Goal: Task Accomplishment & Management: Manage account settings

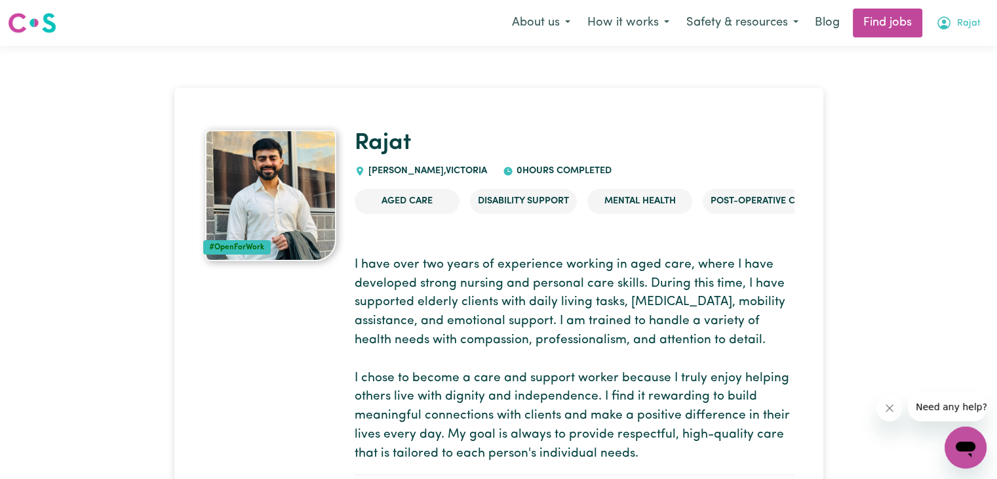
click at [969, 15] on button "Rajat" at bounding box center [959, 23] width 62 height 28
click at [923, 56] on link "My Account" at bounding box center [937, 51] width 104 height 25
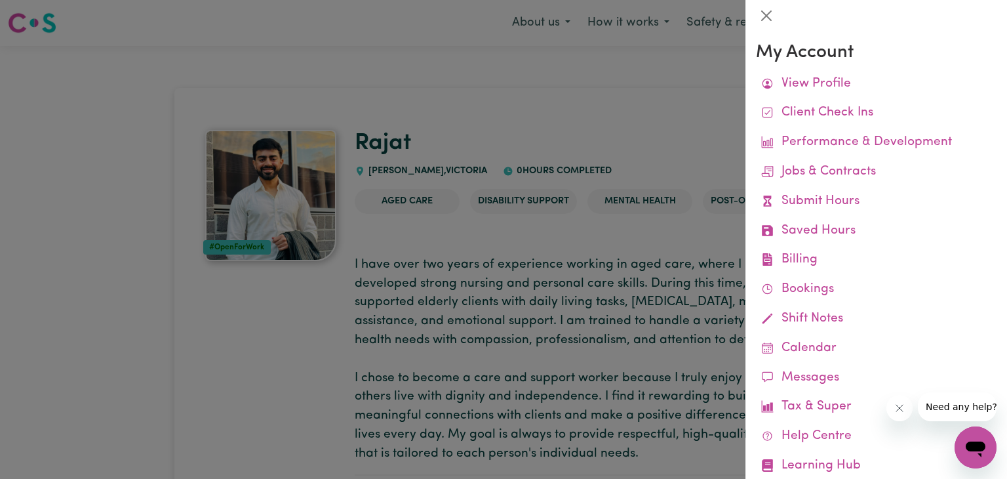
click at [584, 91] on div at bounding box center [503, 239] width 1007 height 479
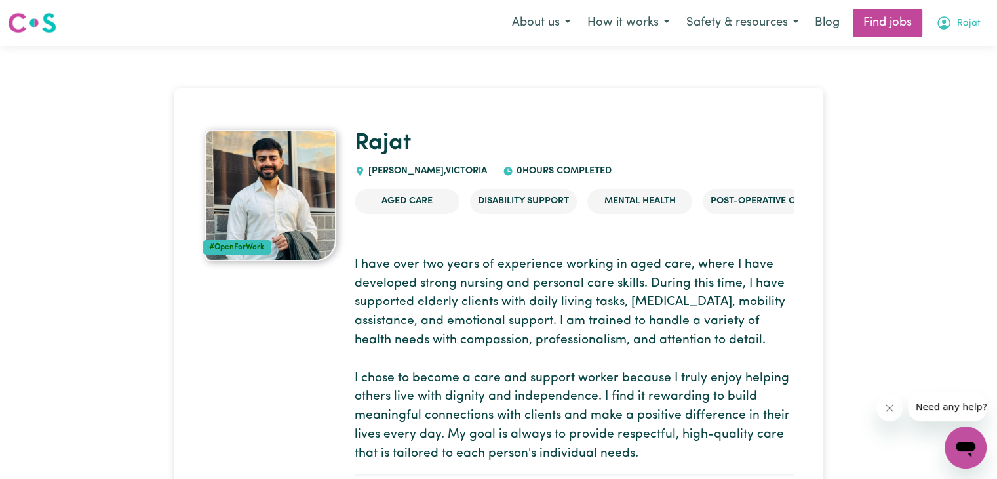
click at [947, 18] on icon "My Account" at bounding box center [944, 22] width 13 height 13
click at [920, 73] on link "My Dashboard" at bounding box center [937, 75] width 104 height 25
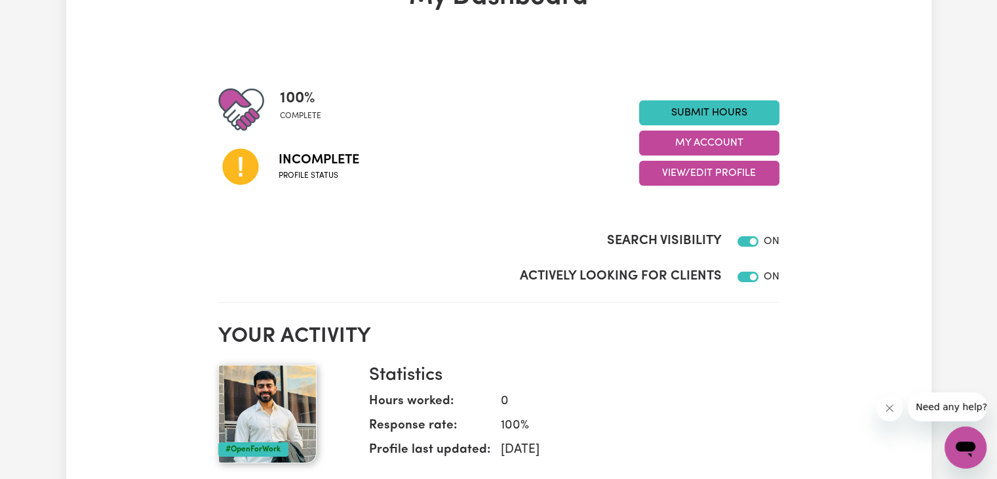
scroll to position [102, 0]
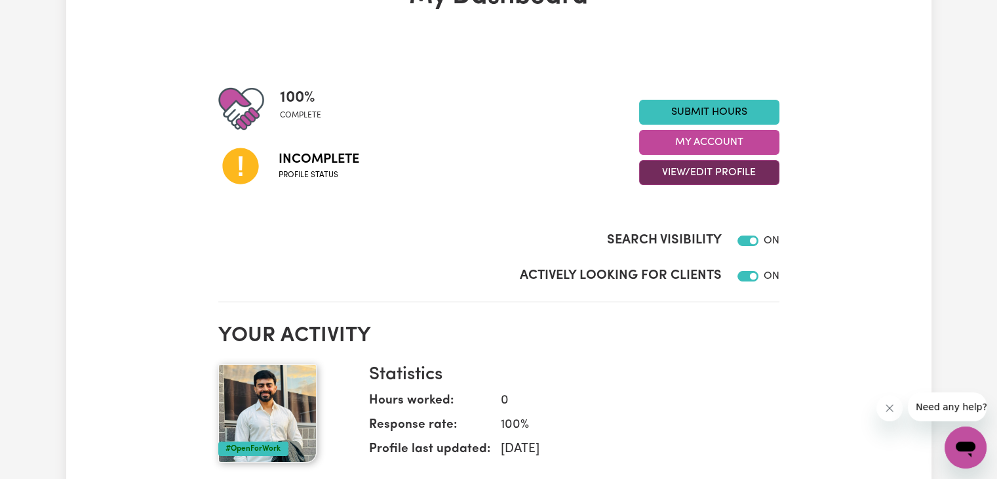
click at [700, 167] on button "View/Edit Profile" at bounding box center [709, 172] width 140 height 25
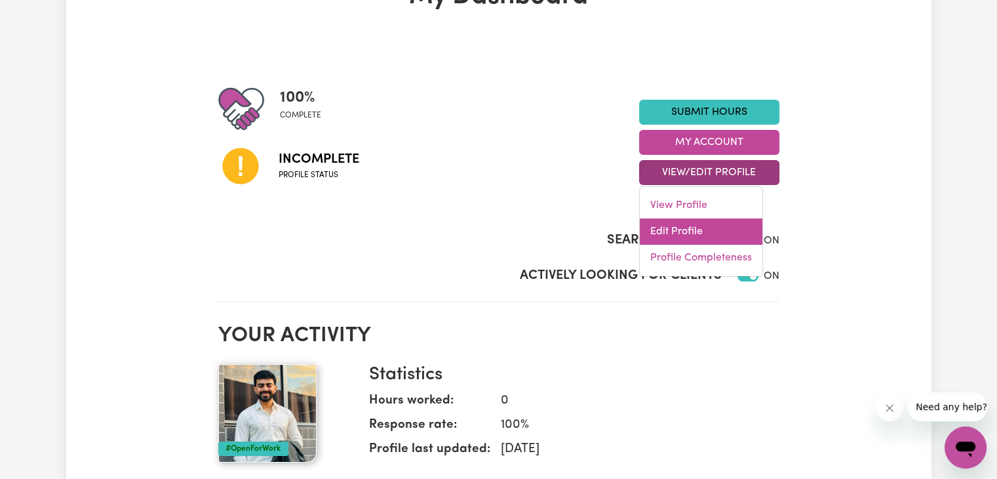
click at [676, 224] on link "Edit Profile" at bounding box center [701, 231] width 123 height 26
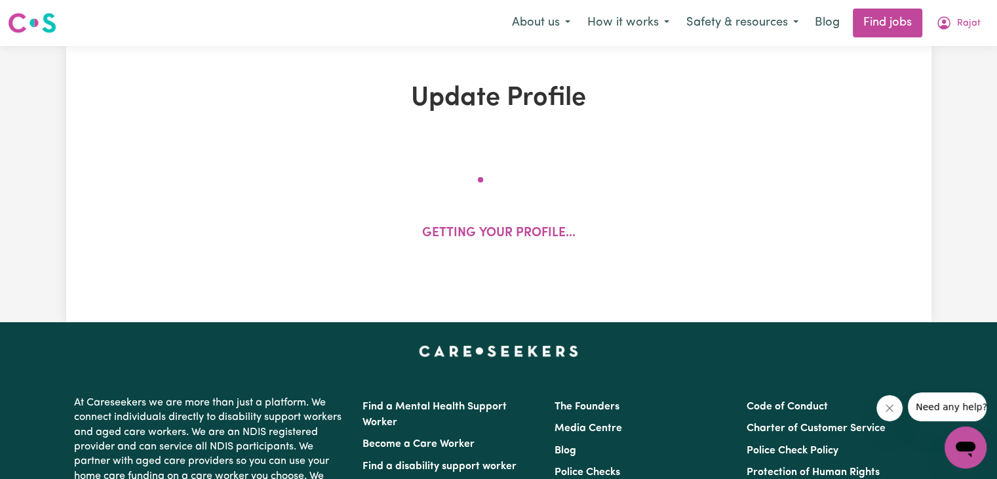
select select "[DEMOGRAPHIC_DATA]"
select select "Student Visa"
select select "Studying a healthcare related degree or qualification"
select select "40"
select select "50"
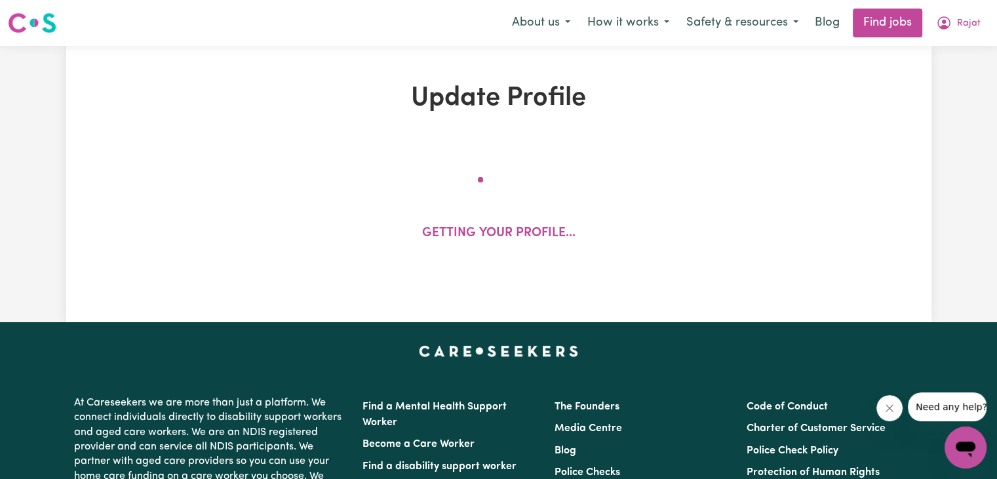
select select "60"
select select "70"
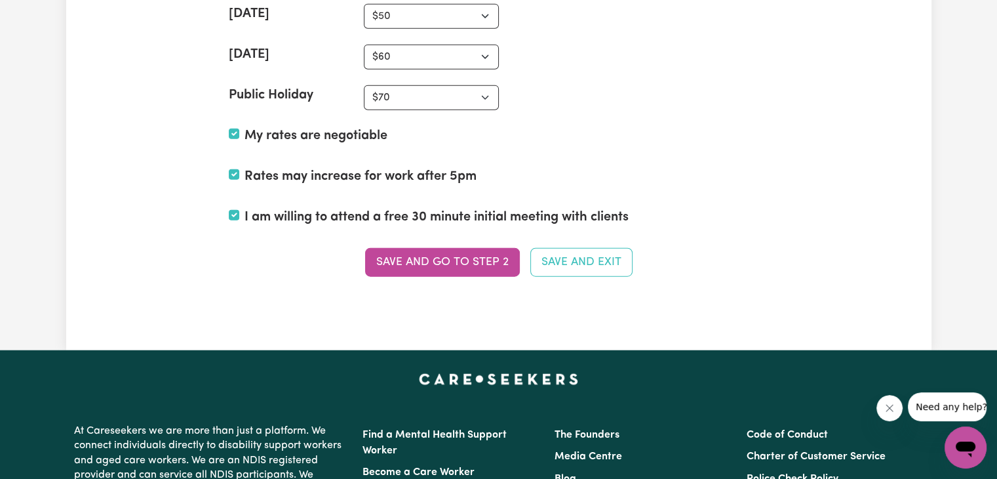
scroll to position [3174, 0]
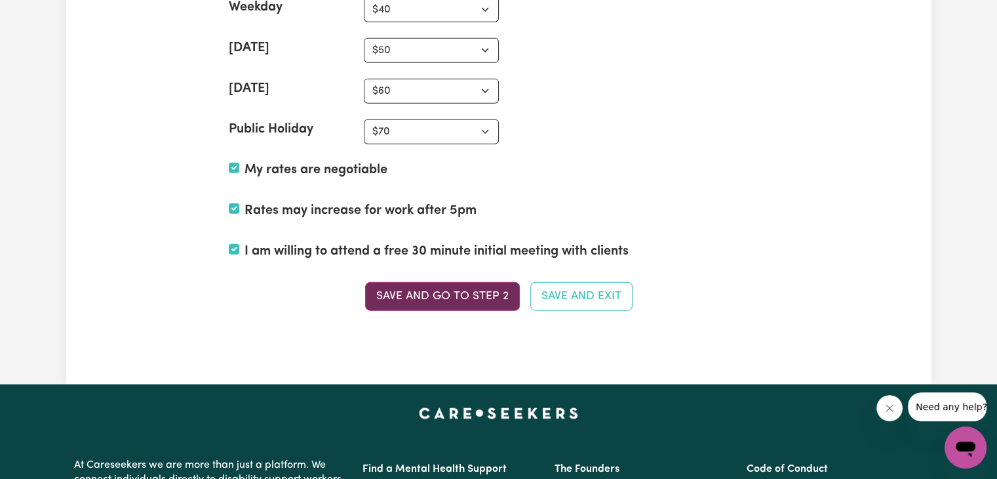
click at [449, 296] on button "Save and go to Step 2" at bounding box center [442, 296] width 155 height 29
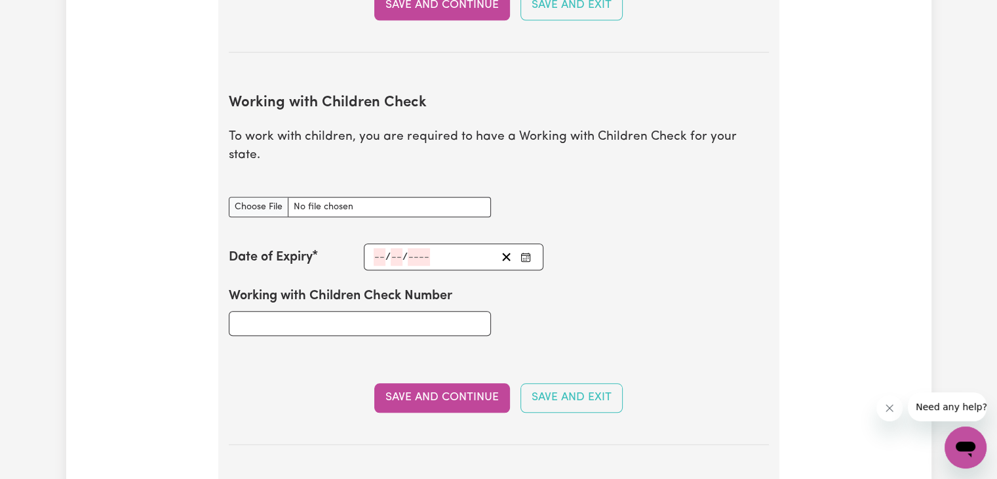
scroll to position [1215, 0]
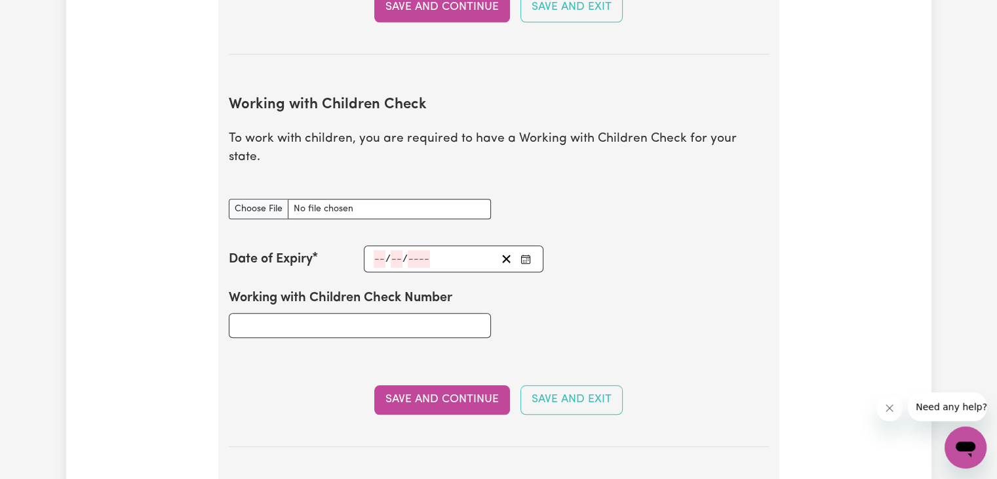
click at [375, 250] on input "number" at bounding box center [380, 259] width 12 height 18
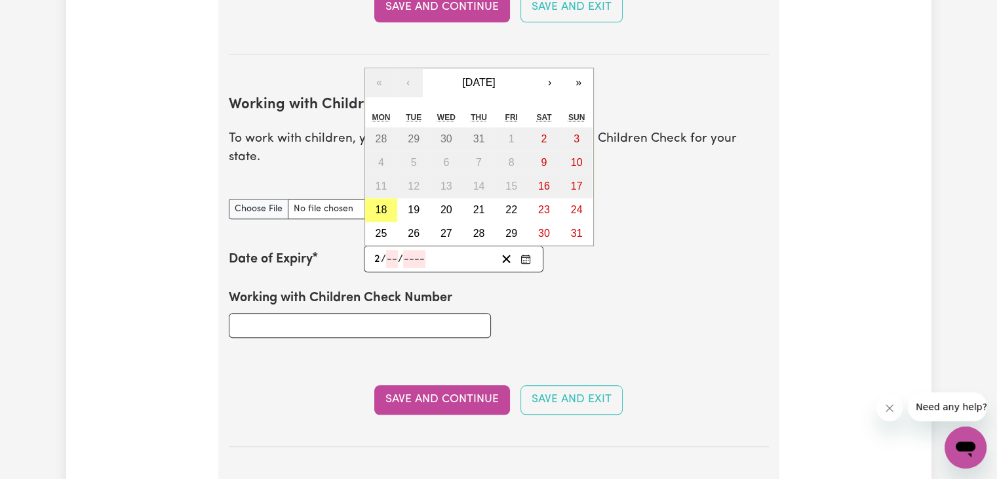
type input "26"
type input "07"
type input "202"
type input "[DATE]"
type input "7"
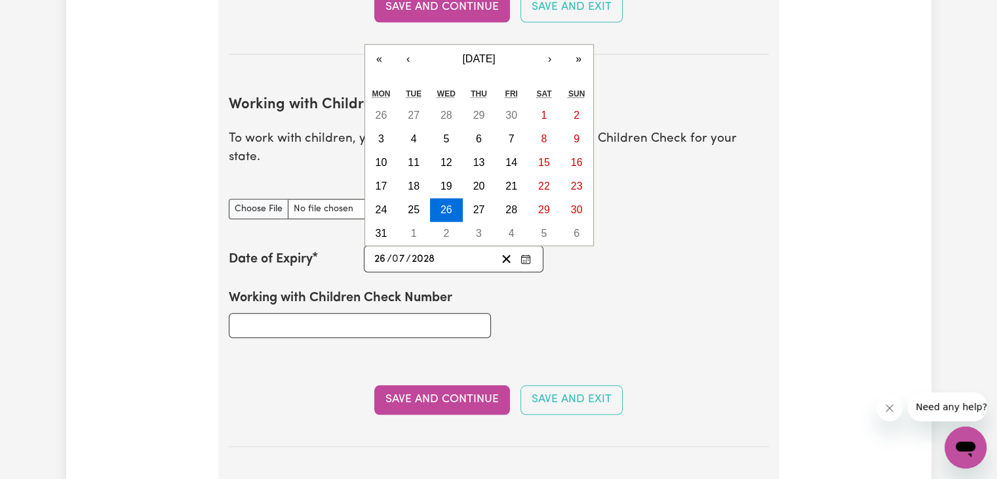
type input "2028"
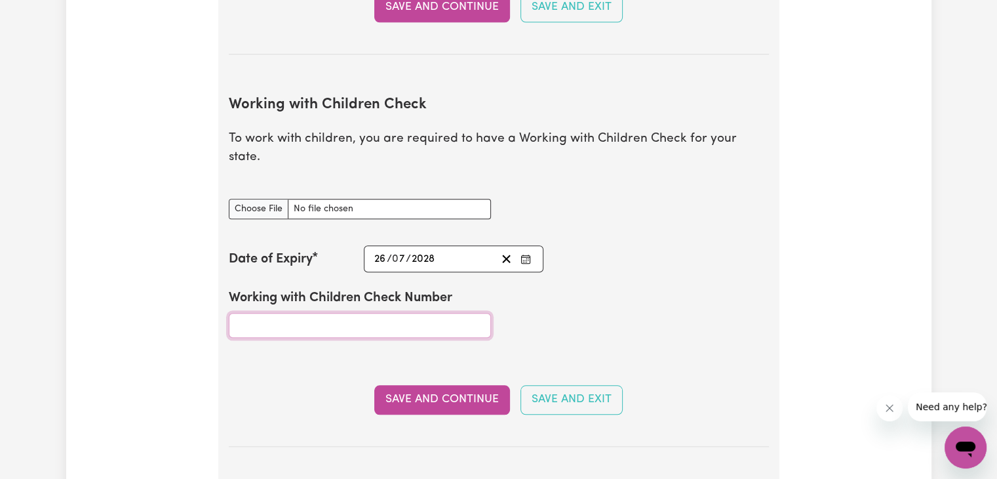
click at [385, 313] on input "Working with Children Check Number" at bounding box center [360, 325] width 262 height 25
type input "2835103A-01"
click at [265, 199] on input "Working with Children Check document" at bounding box center [360, 209] width 262 height 20
type input "C:\fakepath\WhatsApp Image [DATE] 5.25.29 PM.jpeg"
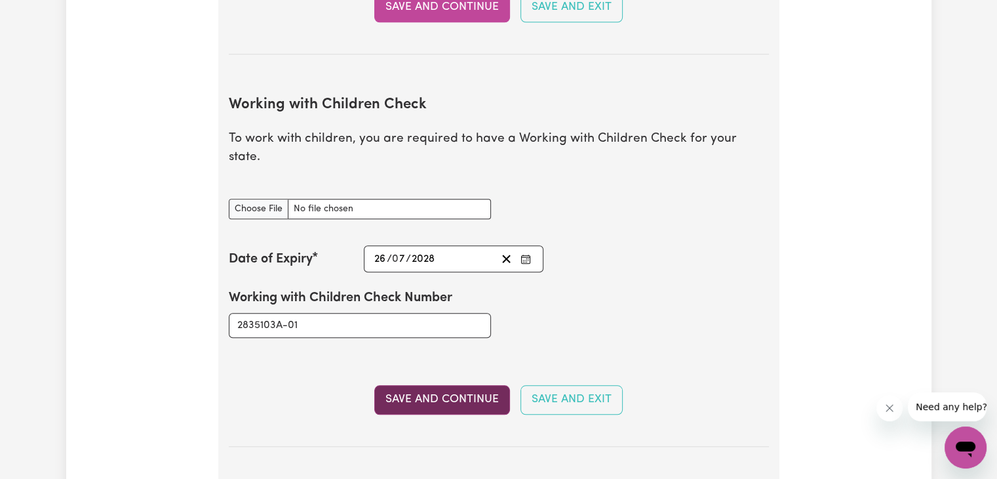
click at [443, 389] on button "Save and Continue" at bounding box center [442, 399] width 136 height 29
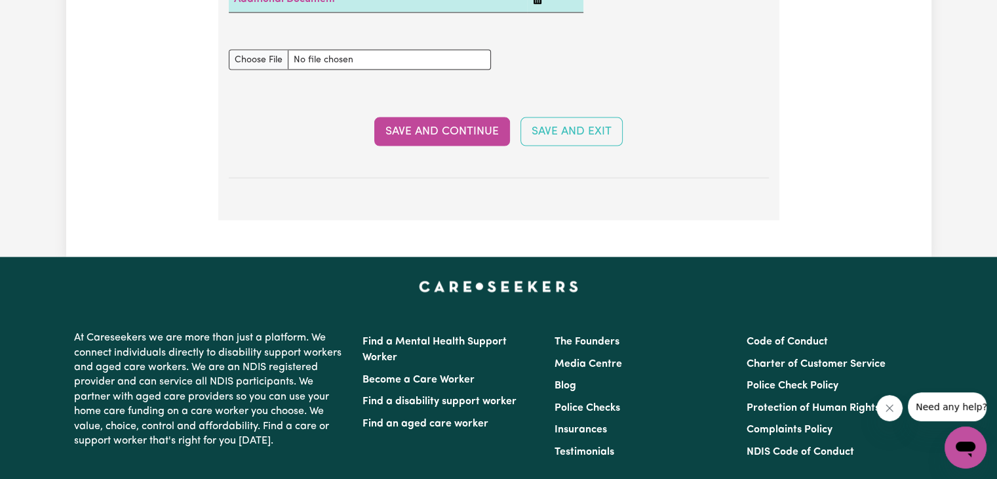
scroll to position [2754, 0]
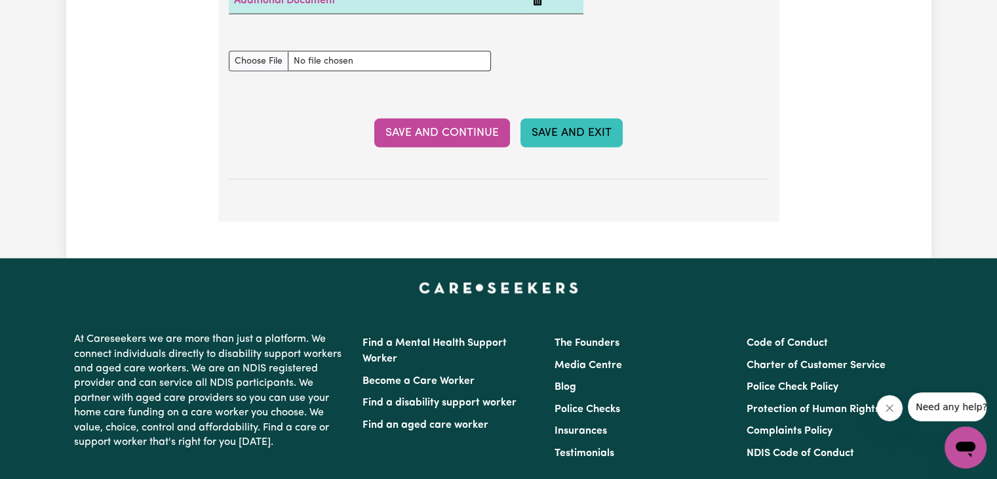
click at [550, 121] on button "Save and Exit" at bounding box center [572, 133] width 102 height 29
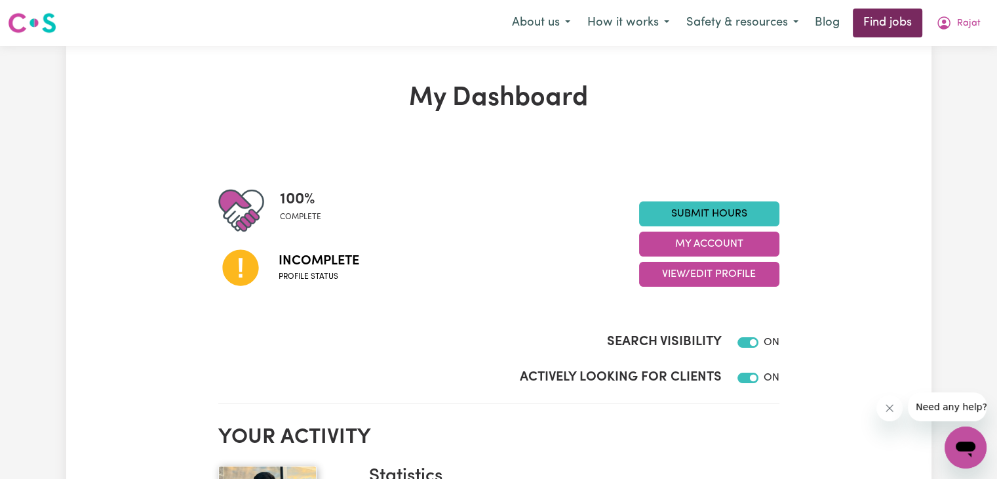
click at [876, 17] on link "Find jobs" at bounding box center [888, 23] width 70 height 29
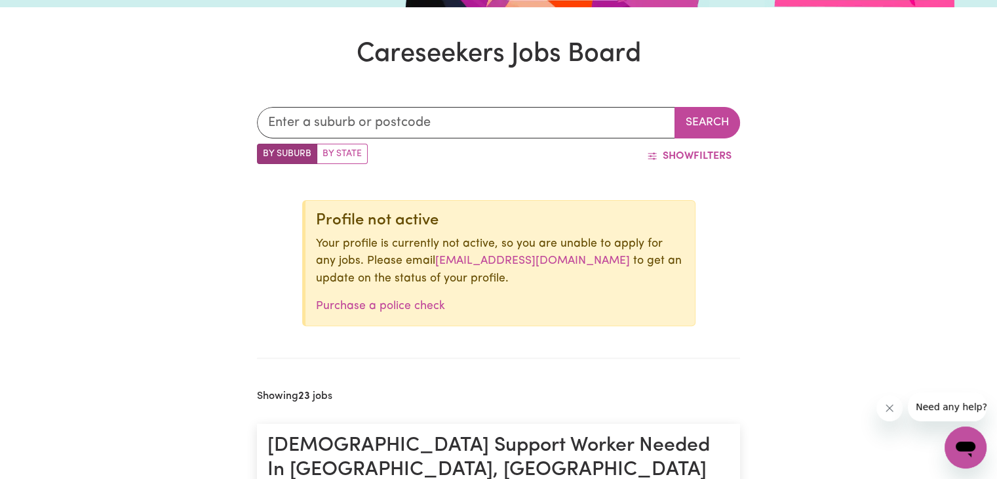
scroll to position [367, 0]
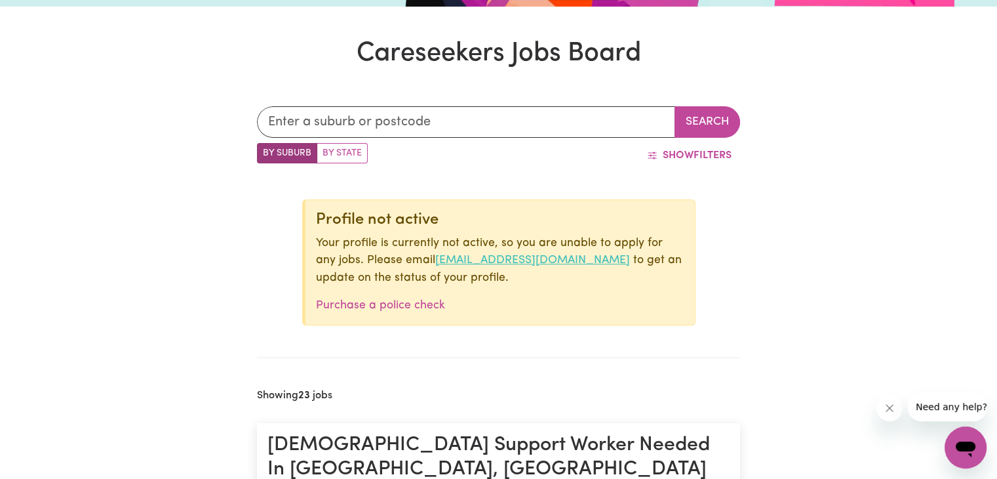
click at [475, 264] on link "[EMAIL_ADDRESS][DOMAIN_NAME]" at bounding box center [532, 259] width 195 height 11
click at [491, 260] on link "[EMAIL_ADDRESS][DOMAIN_NAME]" at bounding box center [532, 259] width 195 height 11
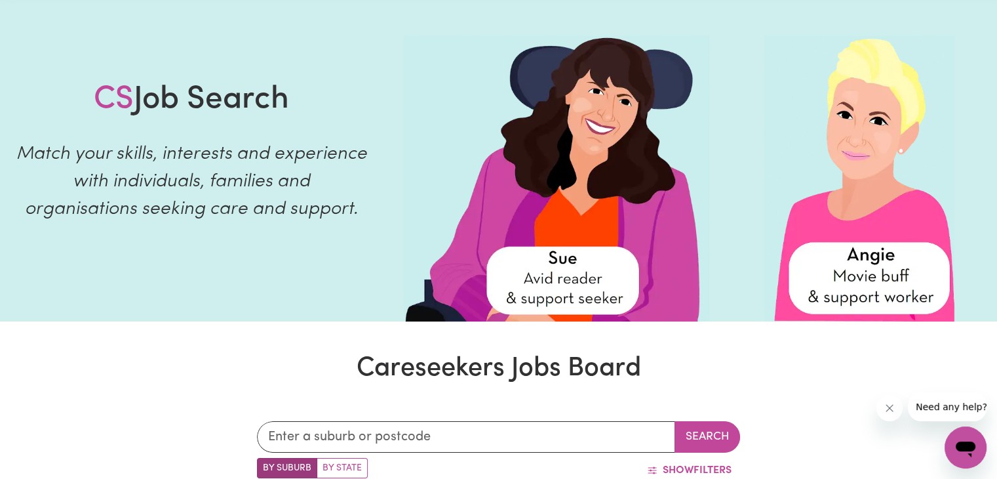
scroll to position [0, 0]
